Goal: Task Accomplishment & Management: Manage account settings

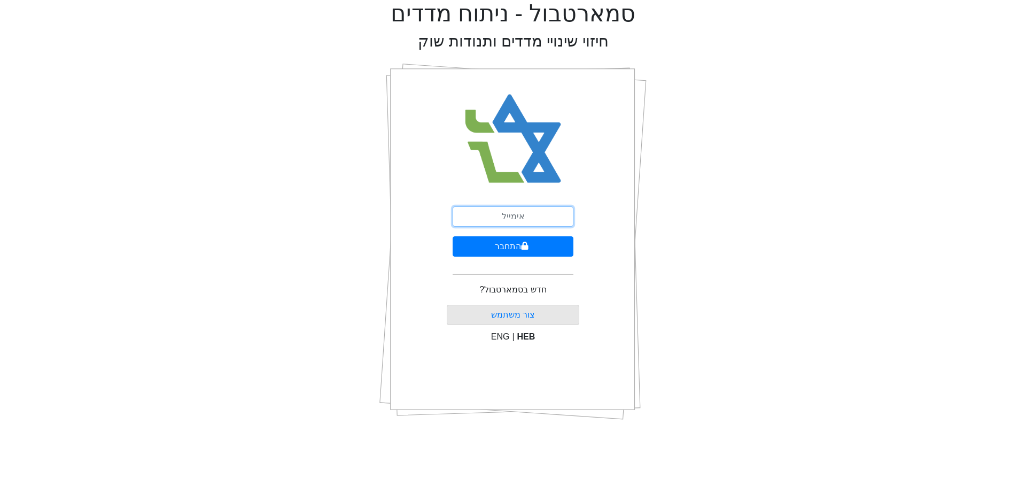
click at [525, 216] on input "email" at bounding box center [512, 216] width 121 height 20
type input "ט"
type input "[EMAIL_ADDRESS][DOMAIN_NAME]"
click at [496, 250] on button "התחבר" at bounding box center [512, 246] width 121 height 20
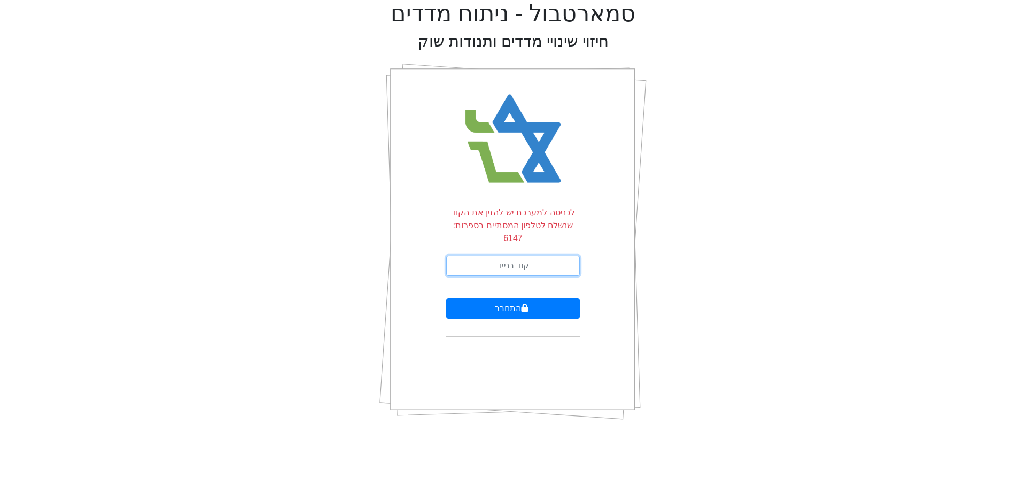
click at [496, 255] on input "text" at bounding box center [513, 265] width 134 height 20
click at [505, 298] on button "התחבר" at bounding box center [513, 308] width 134 height 20
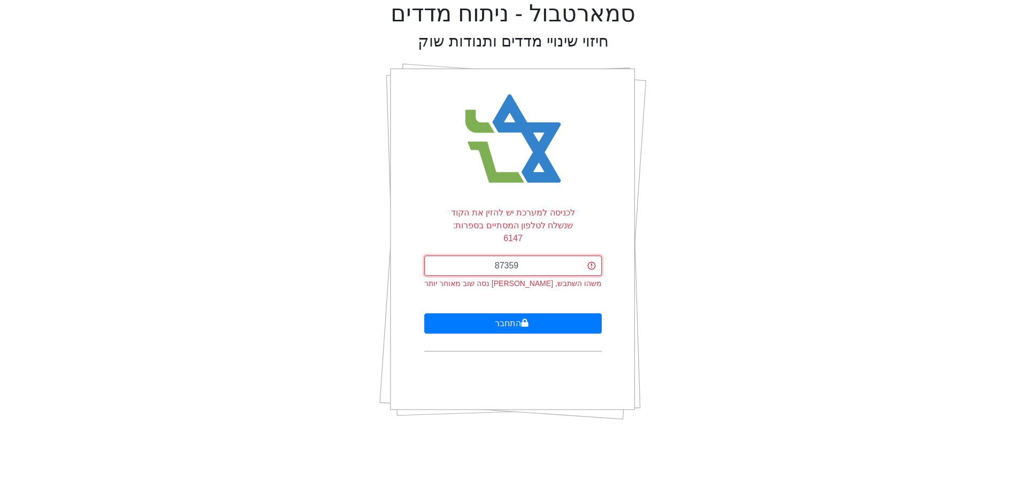
drag, startPoint x: 529, startPoint y: 254, endPoint x: 455, endPoint y: 258, distance: 74.3
click at [453, 258] on input "87359" at bounding box center [512, 265] width 177 height 20
drag, startPoint x: 529, startPoint y: 253, endPoint x: 452, endPoint y: 253, distance: 76.9
click at [452, 255] on input "87359" at bounding box center [512, 265] width 177 height 20
type input "873859"
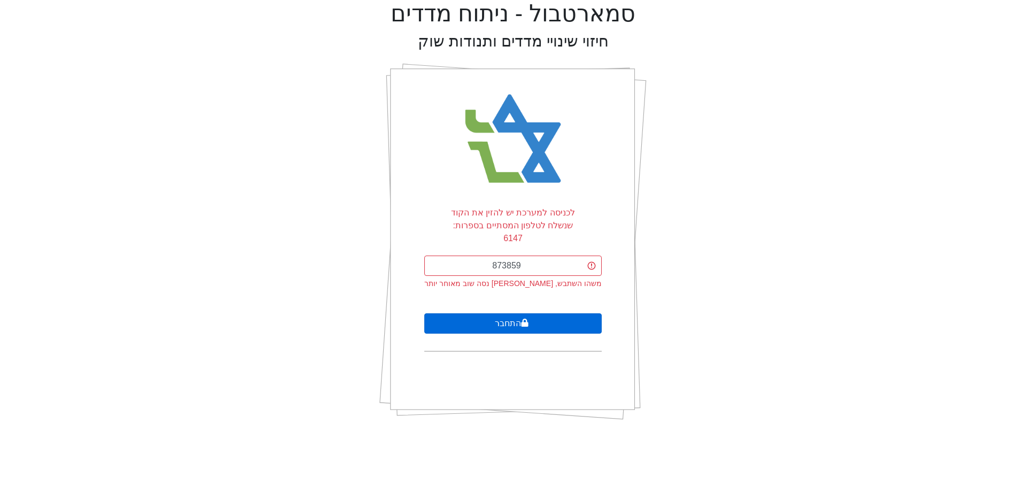
click at [522, 318] on icon "submit" at bounding box center [524, 322] width 7 height 8
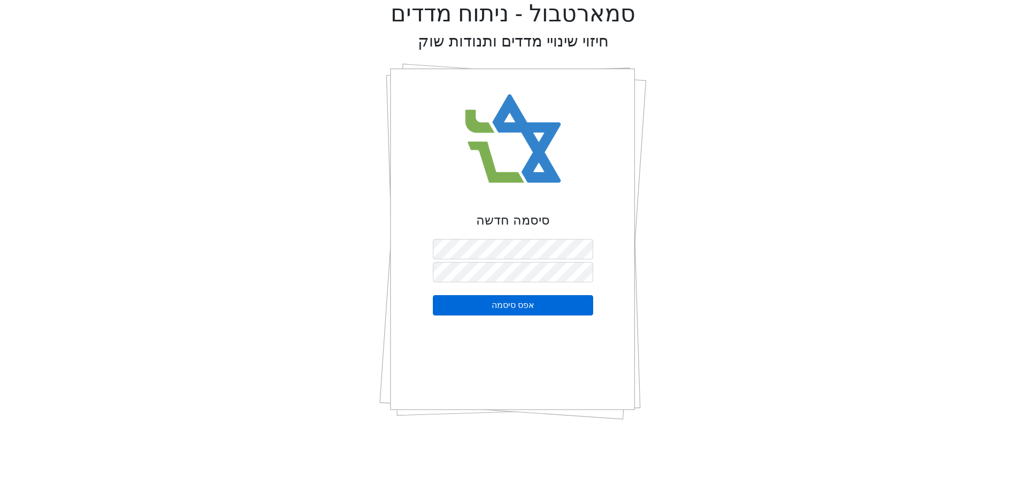
click at [506, 303] on button "אפס סיסמה" at bounding box center [513, 305] width 160 height 20
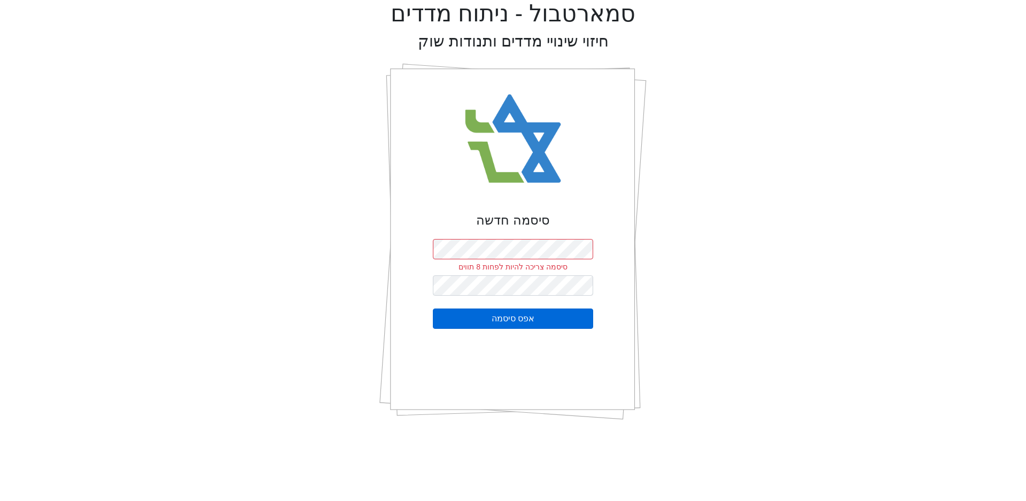
click at [490, 318] on button "אפס סיסמה" at bounding box center [513, 318] width 160 height 20
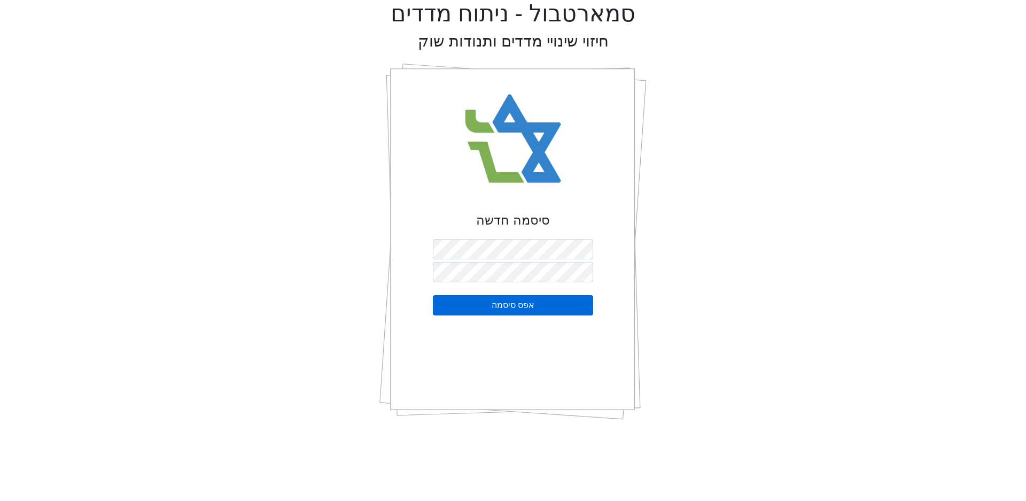
click at [530, 306] on button "אפס סיסמה" at bounding box center [513, 305] width 160 height 20
click at [513, 306] on button "אפס סיסמה" at bounding box center [513, 305] width 160 height 20
